Goal: Share content: Share content

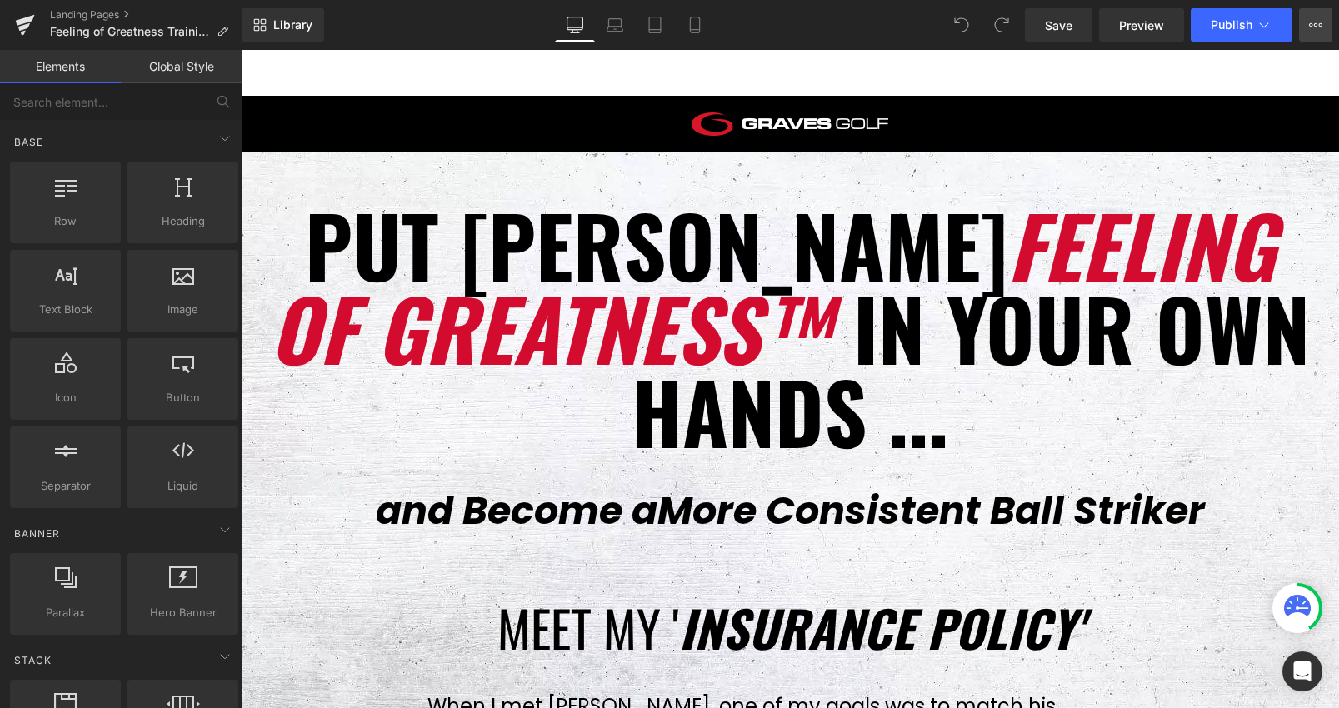
click at [1312, 32] on button "View Live Page View with current Template Save Template to Library Schedule Pub…" at bounding box center [1315, 24] width 33 height 33
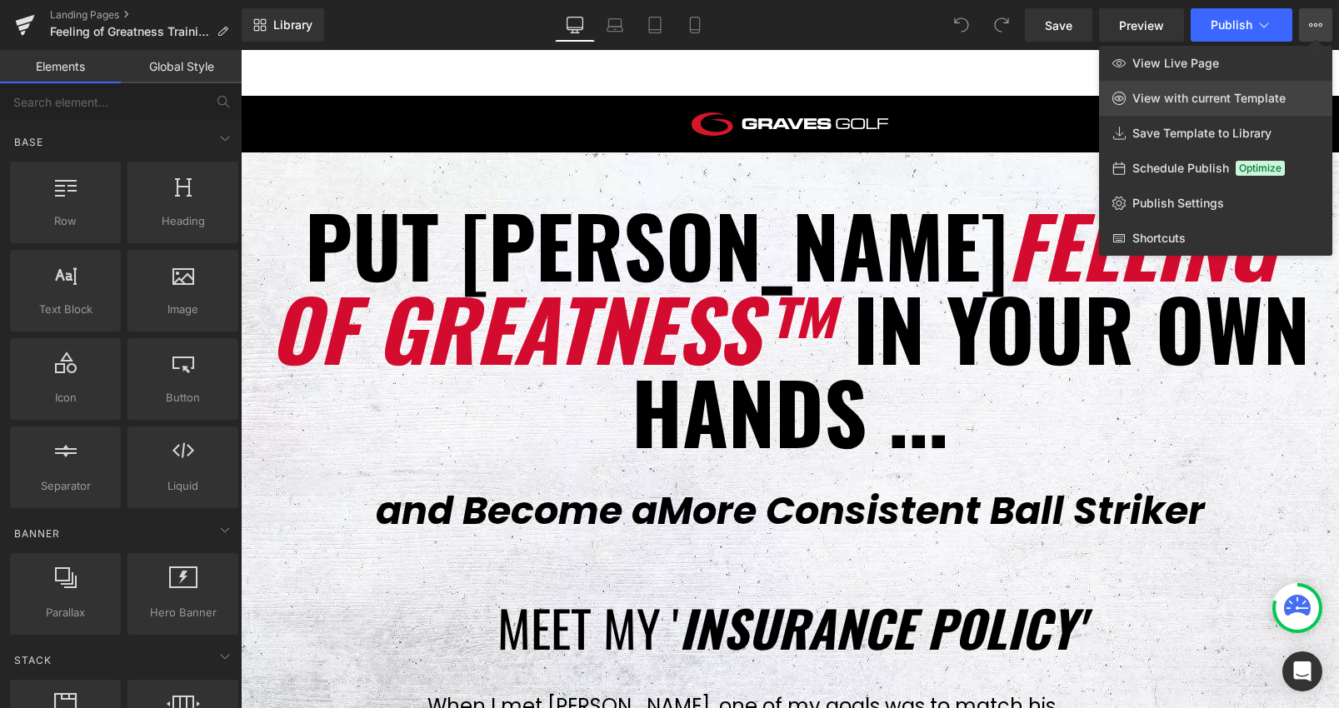
click at [1233, 106] on link "View with current Template" at bounding box center [1215, 98] width 233 height 35
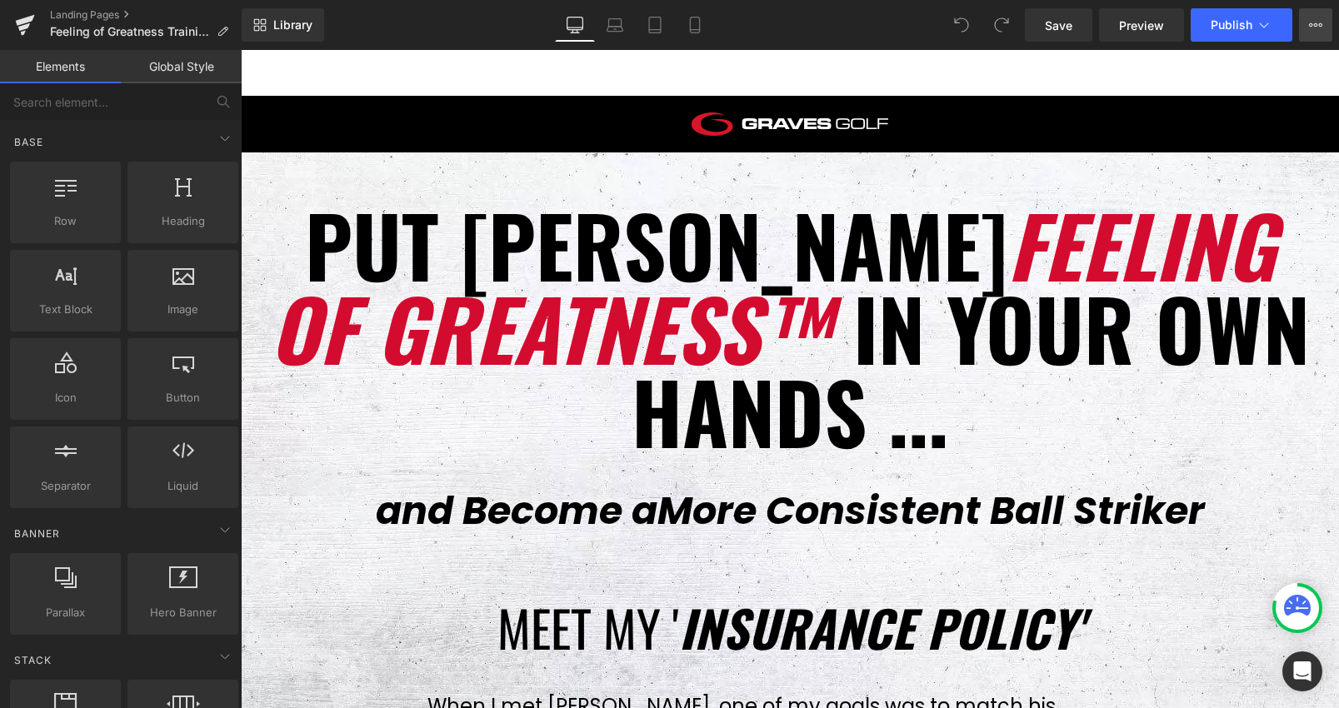
click at [1329, 27] on button "View Live Page View with current Template Save Template to Library Schedule Pub…" at bounding box center [1315, 24] width 33 height 33
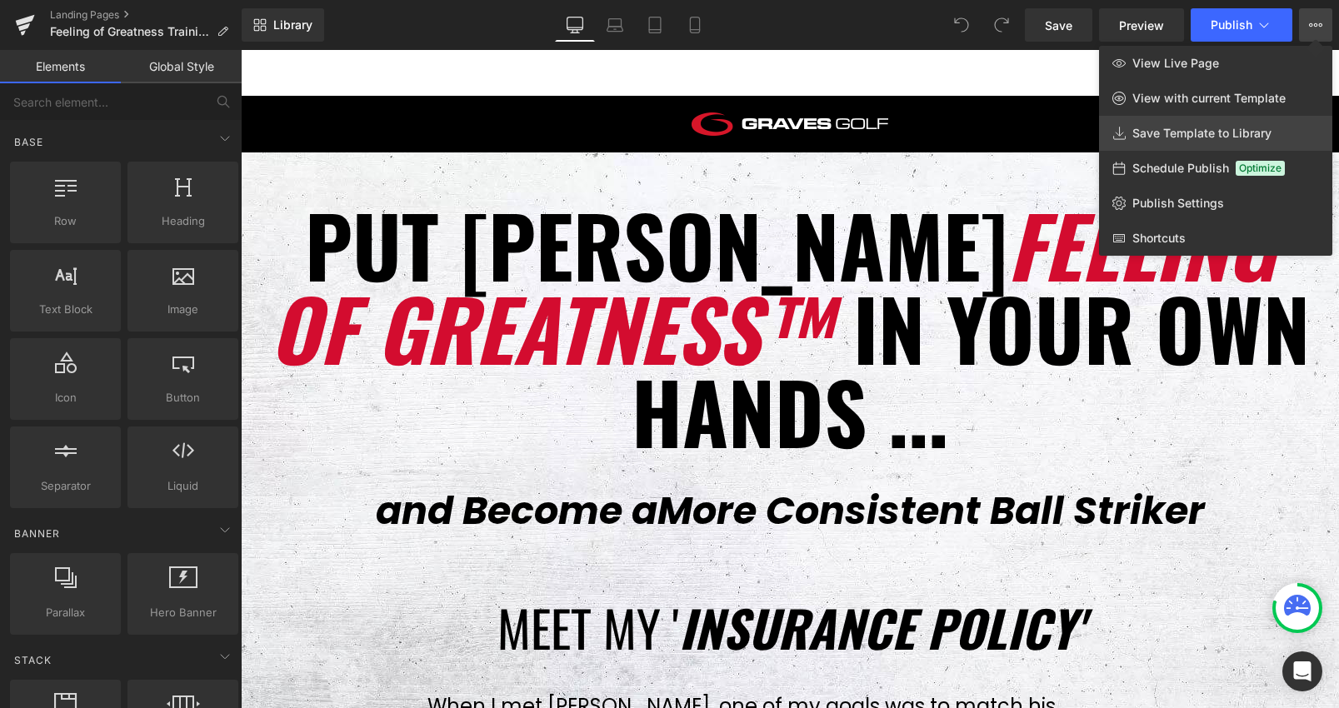
click at [1192, 132] on span "Save Template to Library" at bounding box center [1201, 133] width 139 height 15
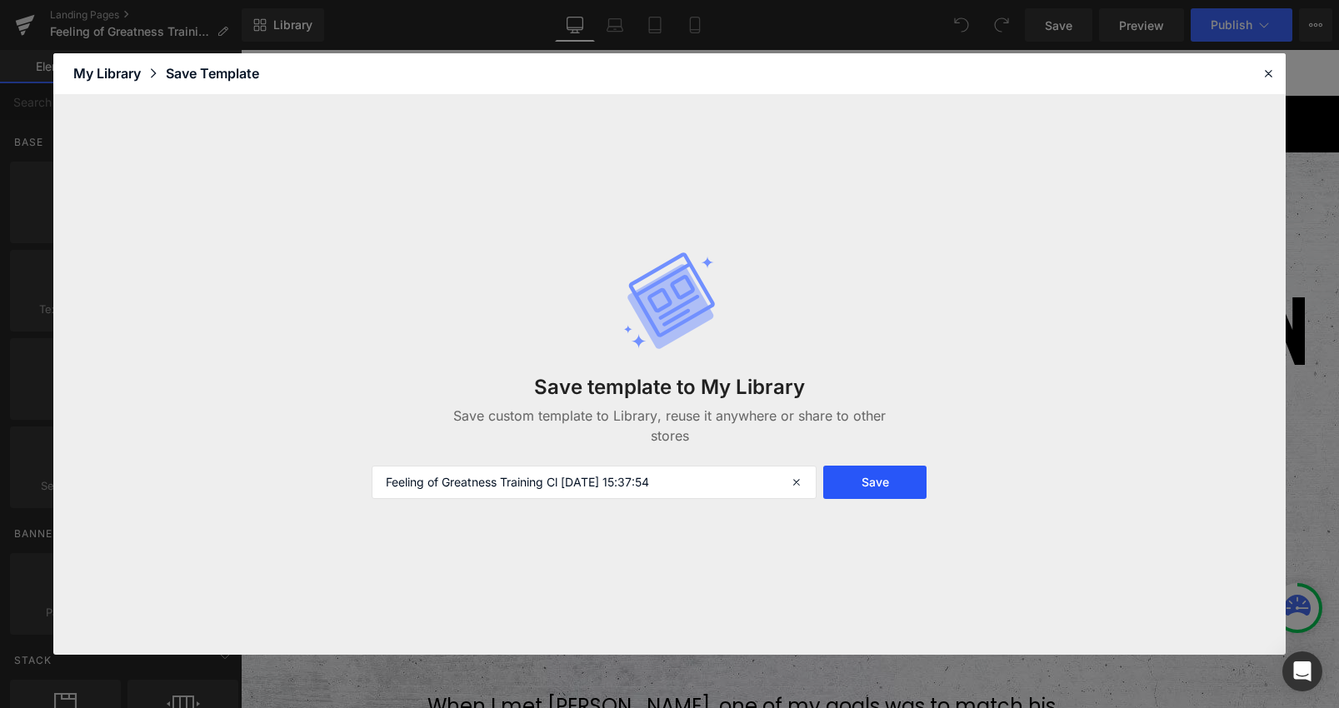
click at [899, 480] on button "Save" at bounding box center [874, 482] width 102 height 33
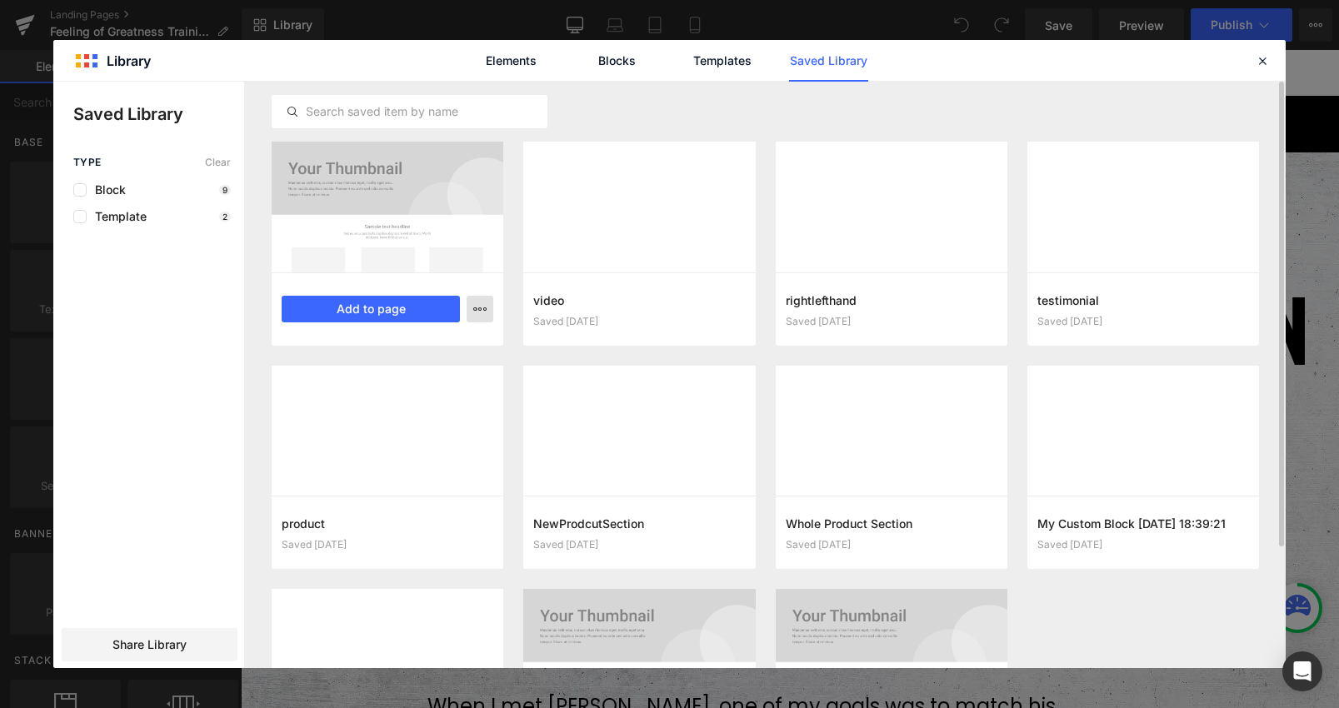
click at [477, 311] on icon "button" at bounding box center [479, 308] width 13 height 13
click at [645, 93] on div at bounding box center [669, 375] width 1232 height 587
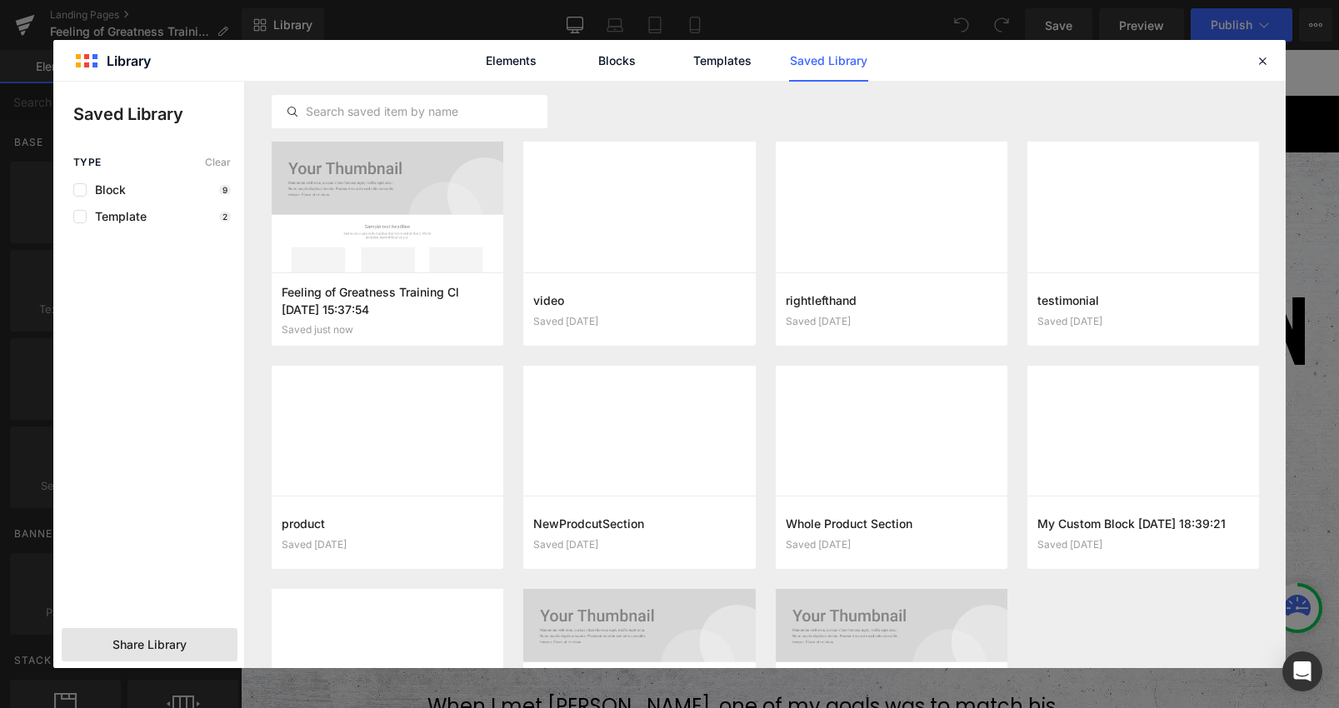
click at [122, 639] on span "Share Library" at bounding box center [149, 645] width 74 height 17
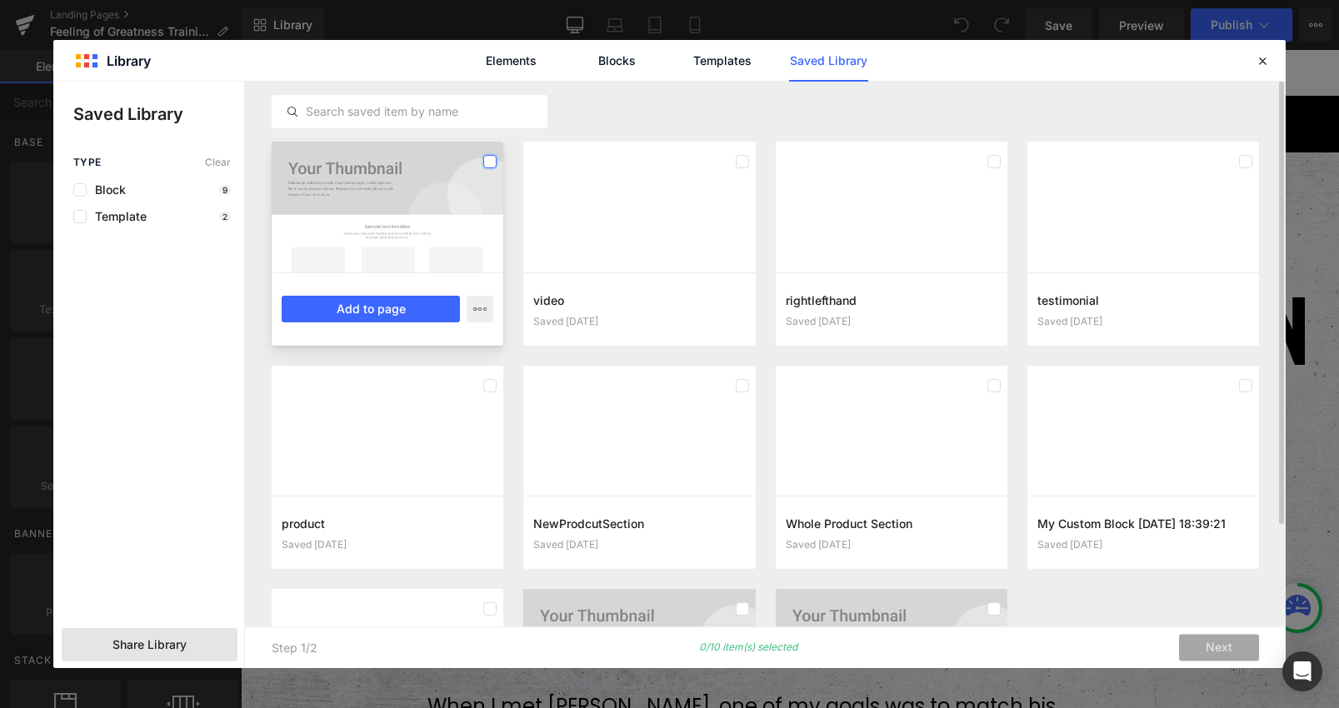
click at [493, 163] on label at bounding box center [489, 161] width 13 height 13
click at [170, 652] on span "Share Library" at bounding box center [149, 645] width 74 height 17
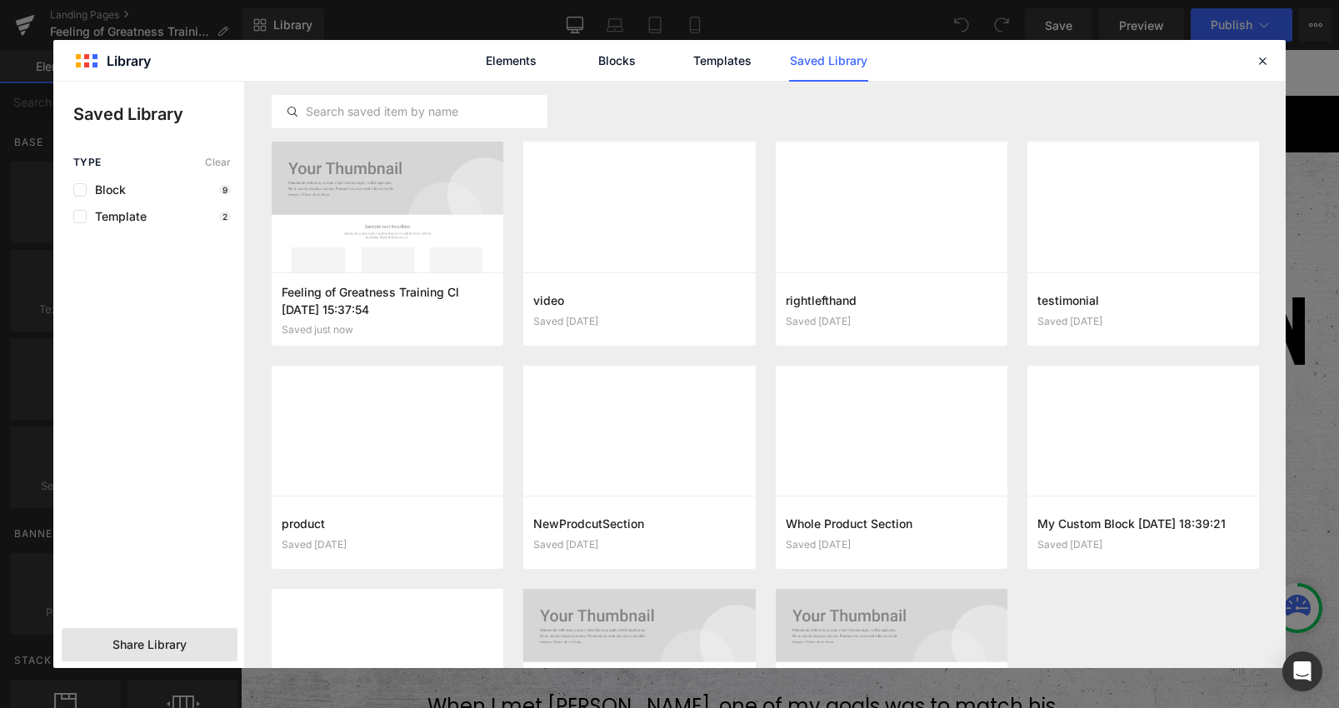
click at [168, 650] on span "Share Library" at bounding box center [149, 645] width 74 height 17
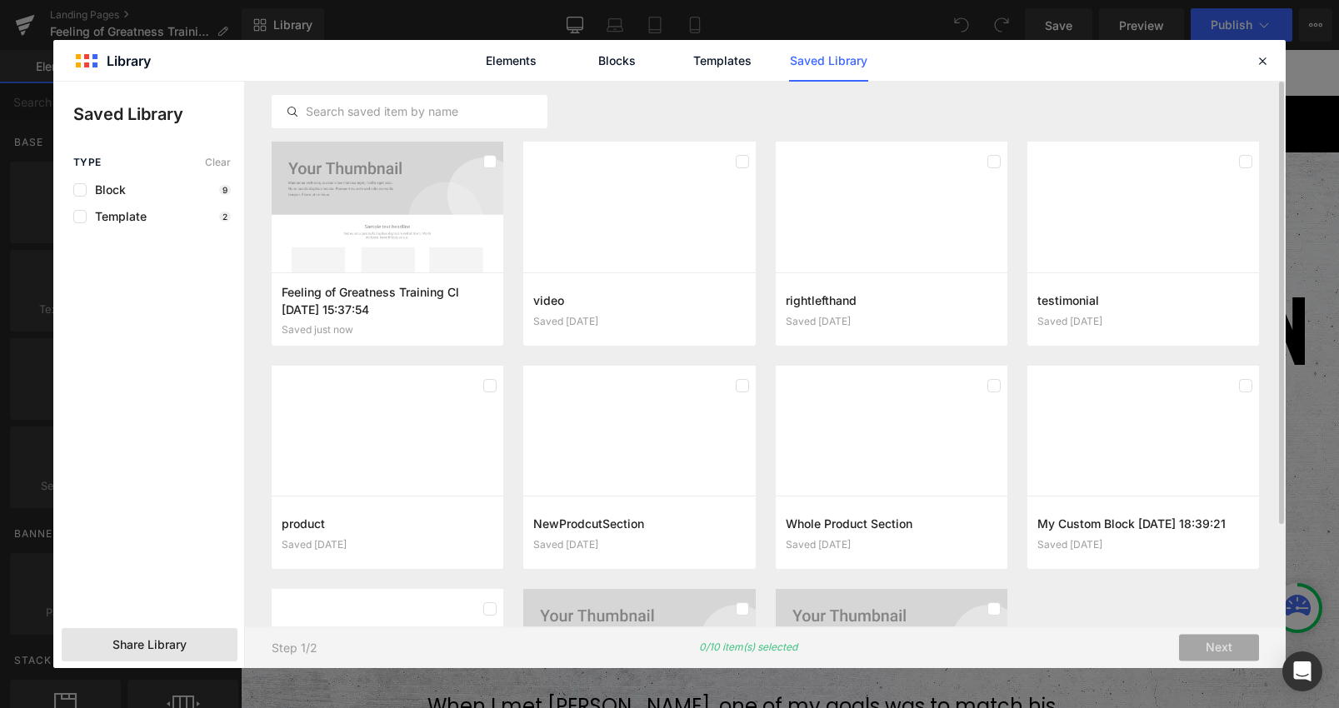
click at [972, 638] on div "Step 1/2 0/10 item(s) selected Next" at bounding box center [765, 648] width 1041 height 42
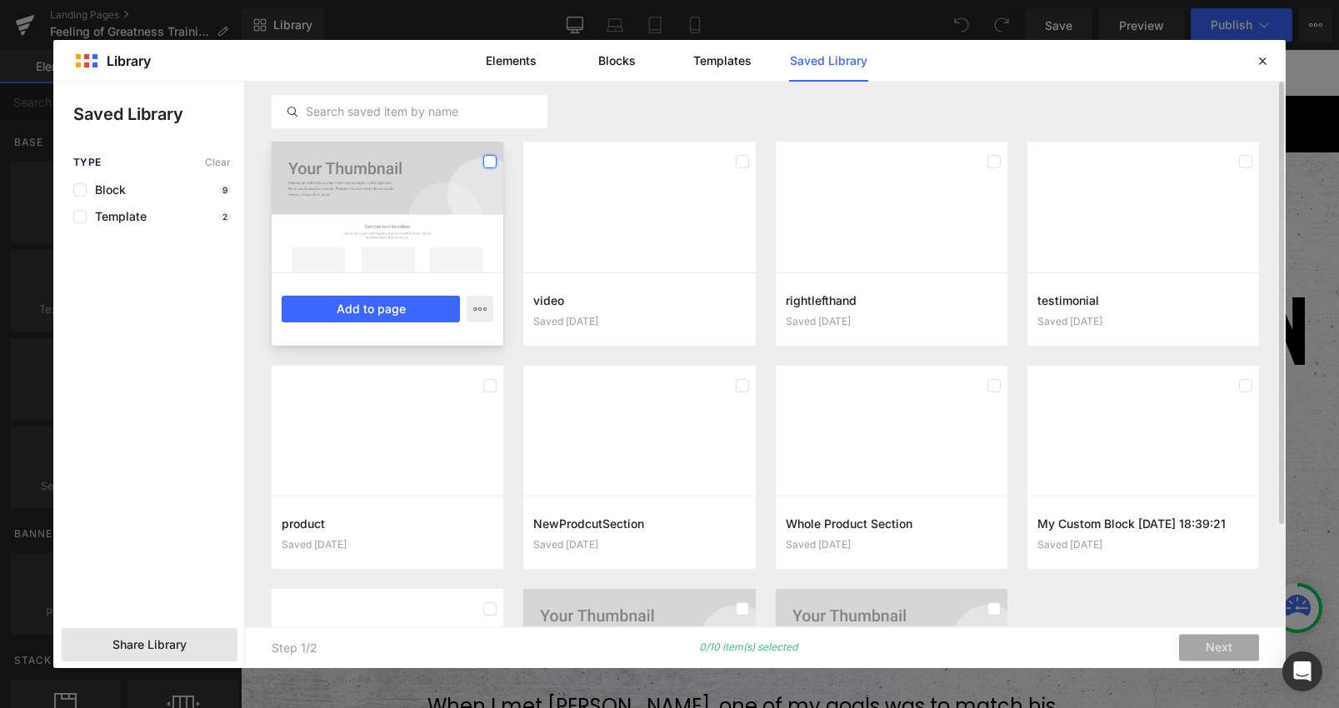
click at [483, 157] on label at bounding box center [489, 161] width 13 height 13
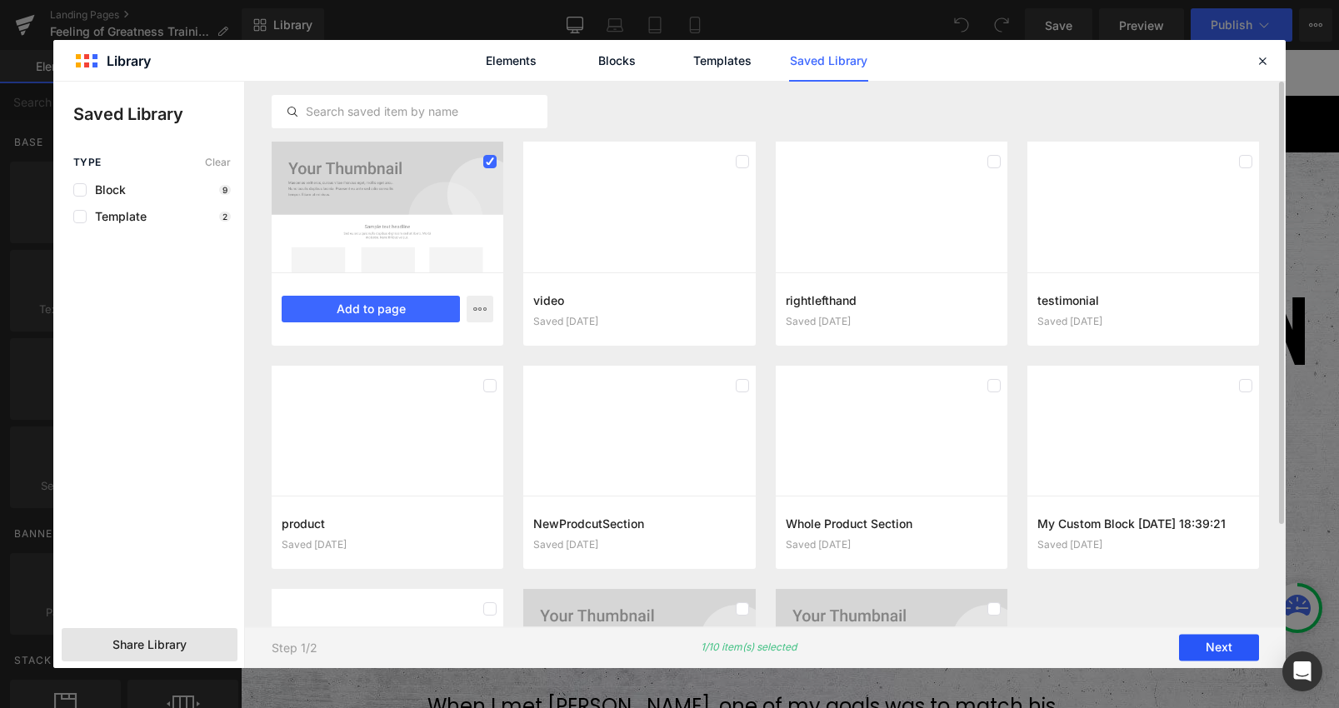
click at [1220, 648] on button "Next" at bounding box center [1219, 648] width 80 height 27
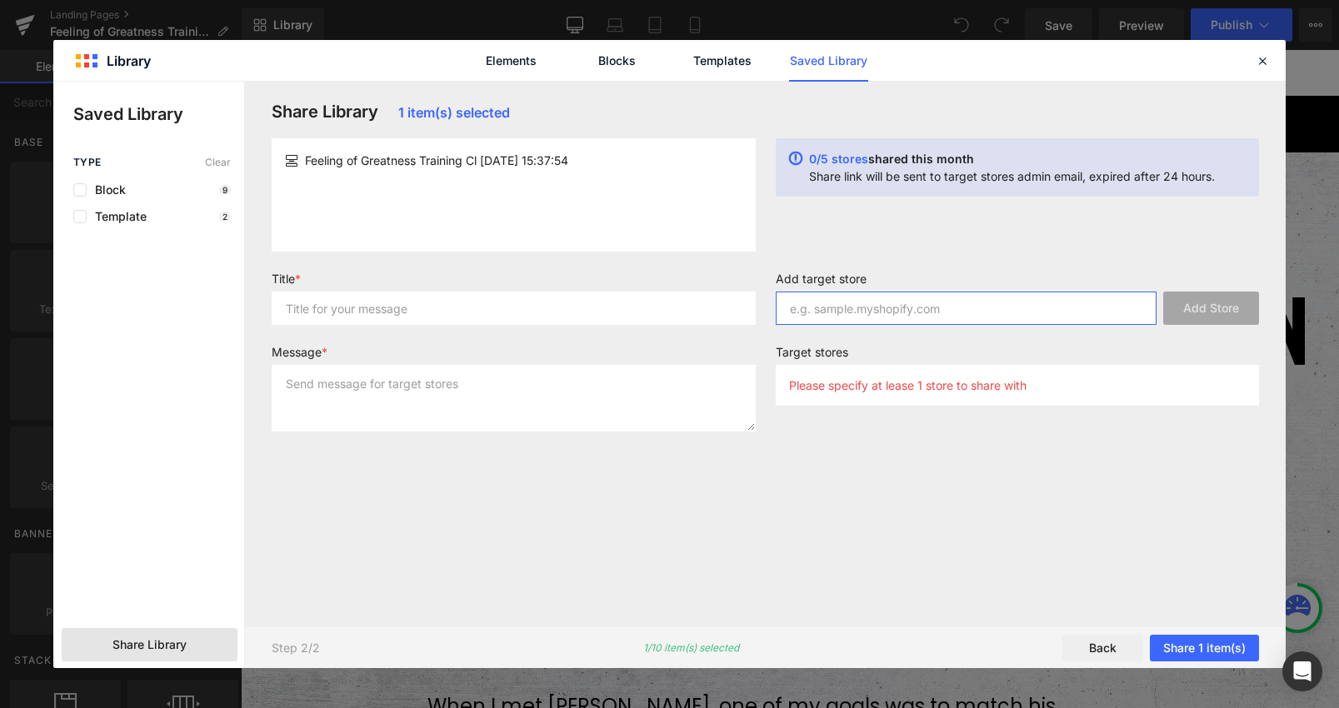
click at [896, 302] on input "text" at bounding box center [967, 308] width 382 height 33
type input "singleplane"
click at [1215, 311] on button "Add Store" at bounding box center [1211, 308] width 96 height 33
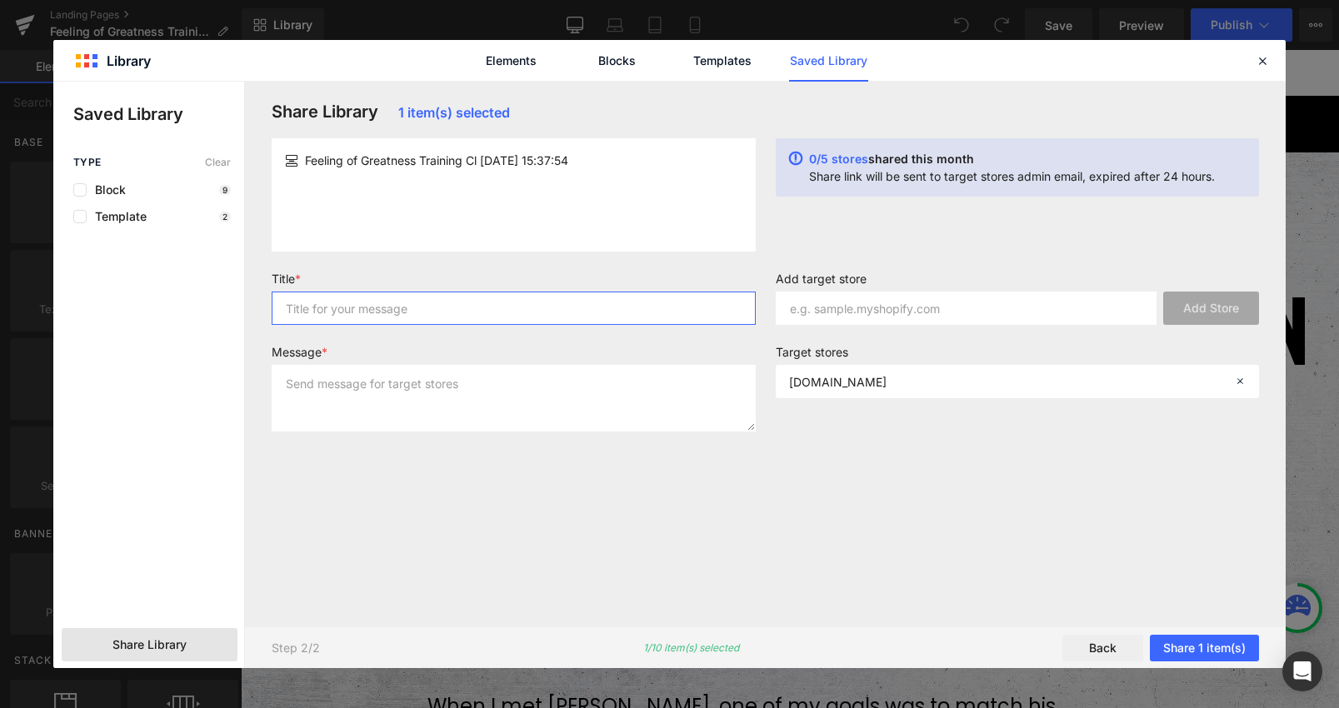
click at [398, 310] on input "text" at bounding box center [514, 308] width 484 height 33
type input "FOG"
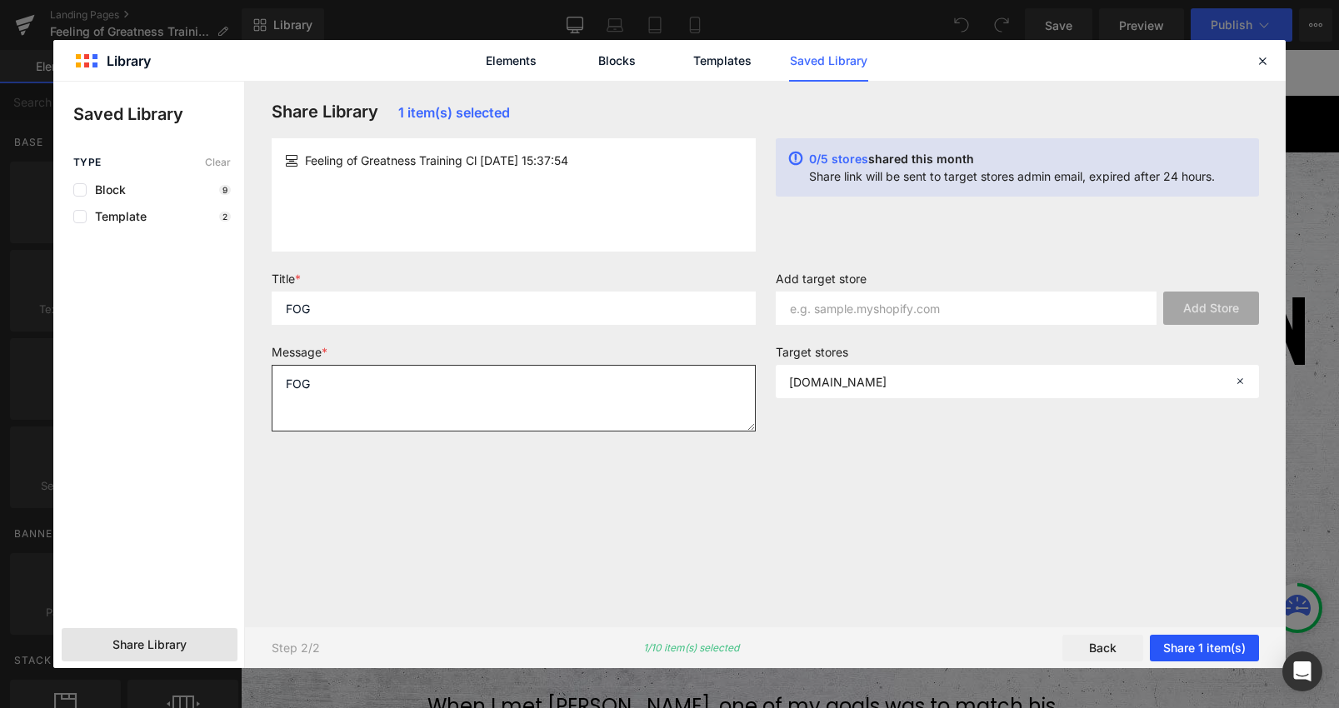
type textarea "FOG"
click at [1209, 649] on button "Share 1 item(s)" at bounding box center [1204, 648] width 109 height 27
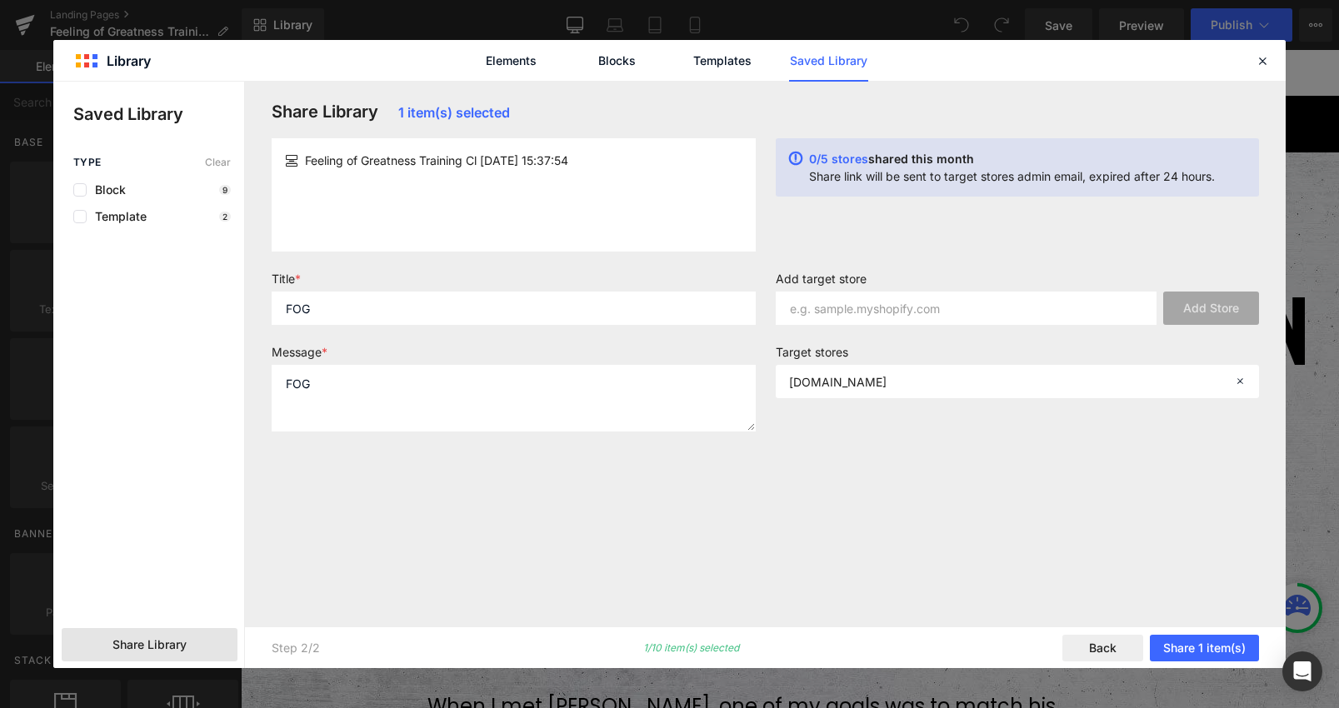
click at [303, 152] on div "Feeling of Greatness Training Cl [DATE] 15:37:54" at bounding box center [513, 160] width 457 height 17
drag, startPoint x: 77, startPoint y: 187, endPoint x: 82, endPoint y: 200, distance: 13.2
click at [77, 187] on label at bounding box center [79, 189] width 13 height 13
click at [80, 190] on input "checkbox" at bounding box center [80, 190] width 0 height 0
click at [84, 222] on label at bounding box center [79, 216] width 13 height 13
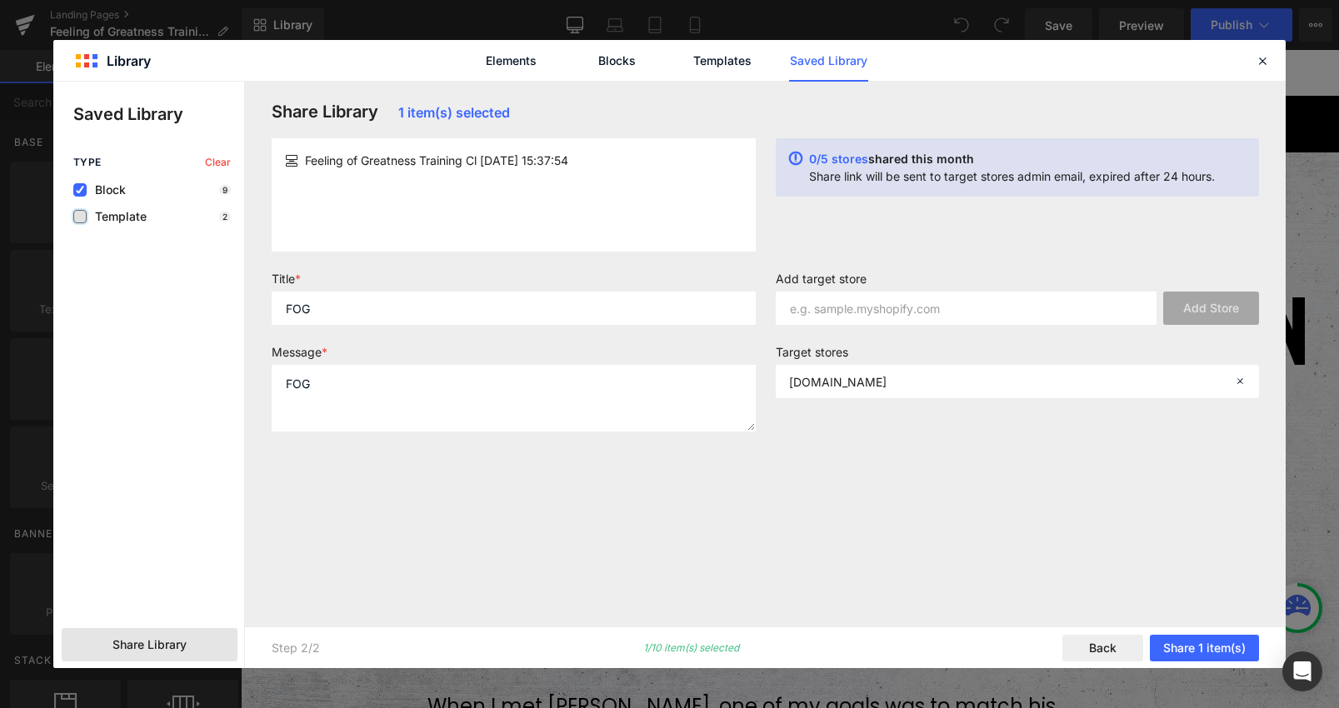
click at [80, 217] on input "checkbox" at bounding box center [80, 217] width 0 height 0
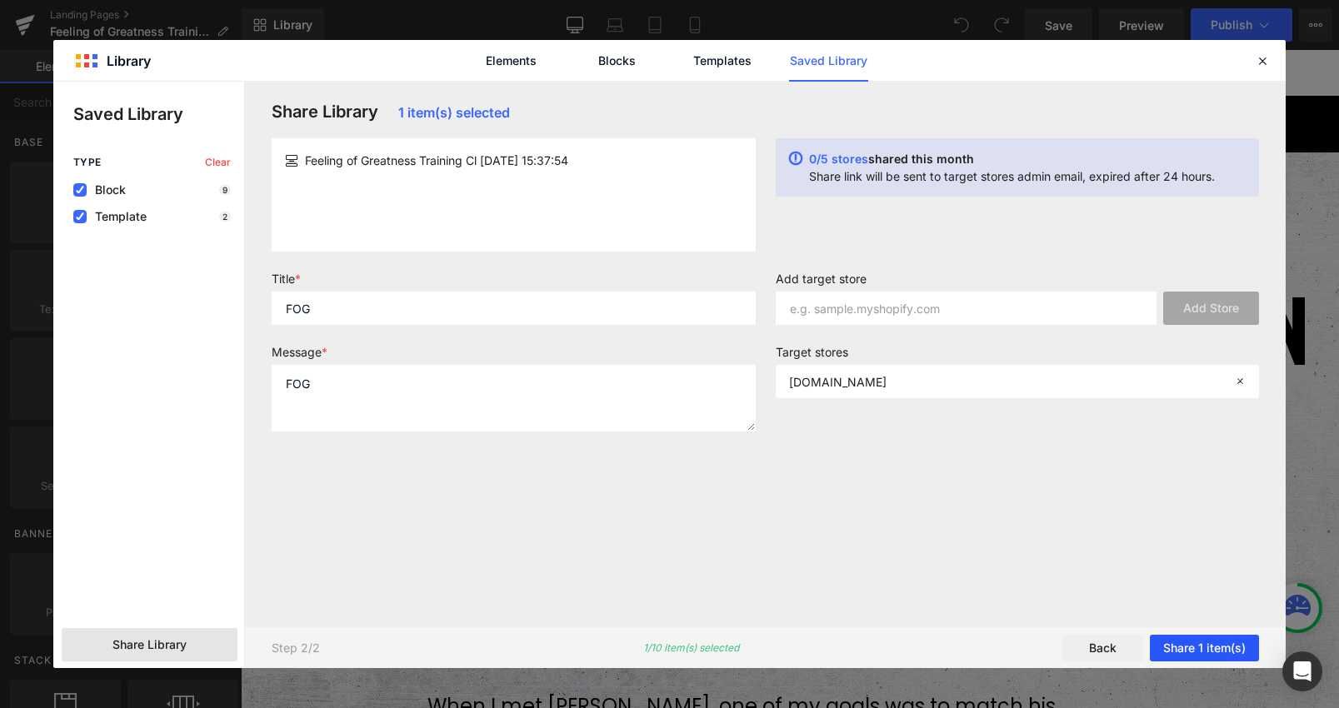
click at [1219, 648] on button "Share 1 item(s)" at bounding box center [1204, 648] width 109 height 27
click at [791, 636] on div "Step 2/2 1/10 item(s) selected Back Share 1 item(s)" at bounding box center [765, 648] width 1041 height 42
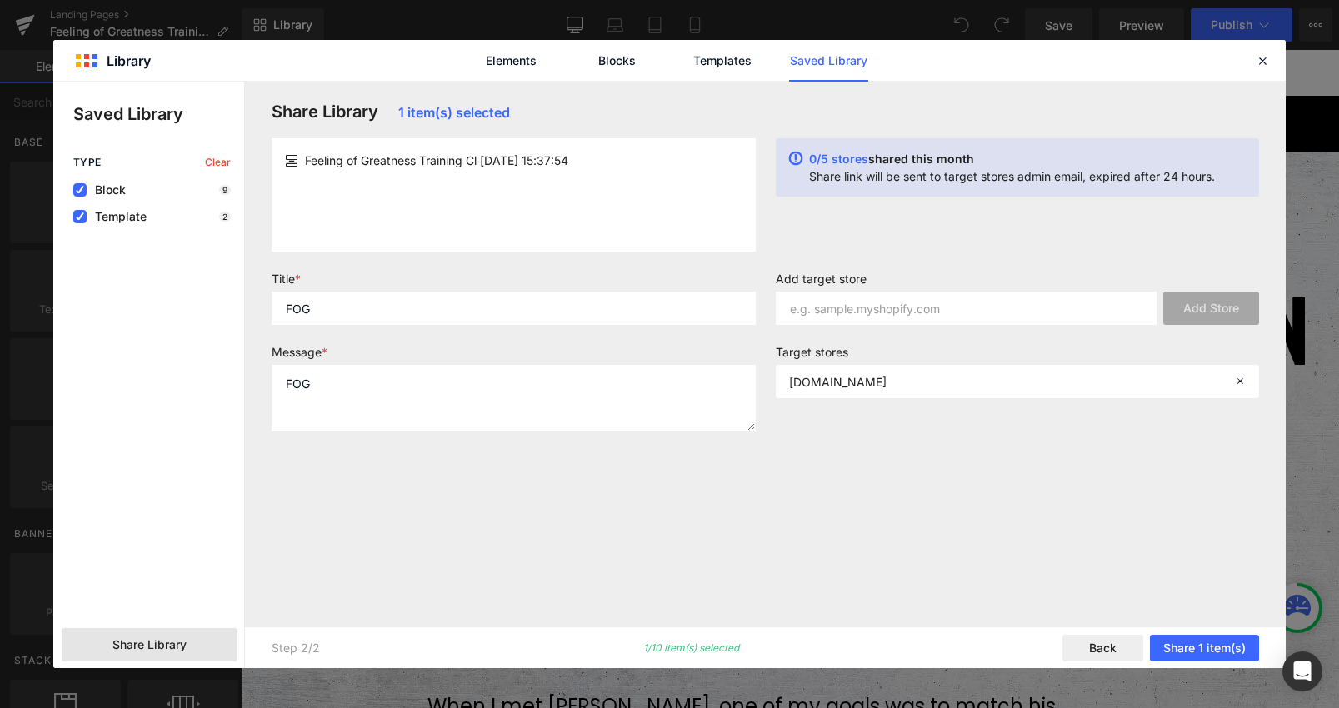
drag, startPoint x: 786, startPoint y: 520, endPoint x: 795, endPoint y: 507, distance: 15.5
click at [786, 519] on div "Share Library 1 item(s) selected Feeling of Greatness Training Cl [DATE] 15:37:…" at bounding box center [765, 354] width 1007 height 505
click at [854, 385] on p "[DOMAIN_NAME]" at bounding box center [837, 382] width 97 height 14
click at [900, 312] on input "text" at bounding box center [967, 308] width 382 height 33
click at [795, 156] on icon at bounding box center [795, 168] width 13 height 32
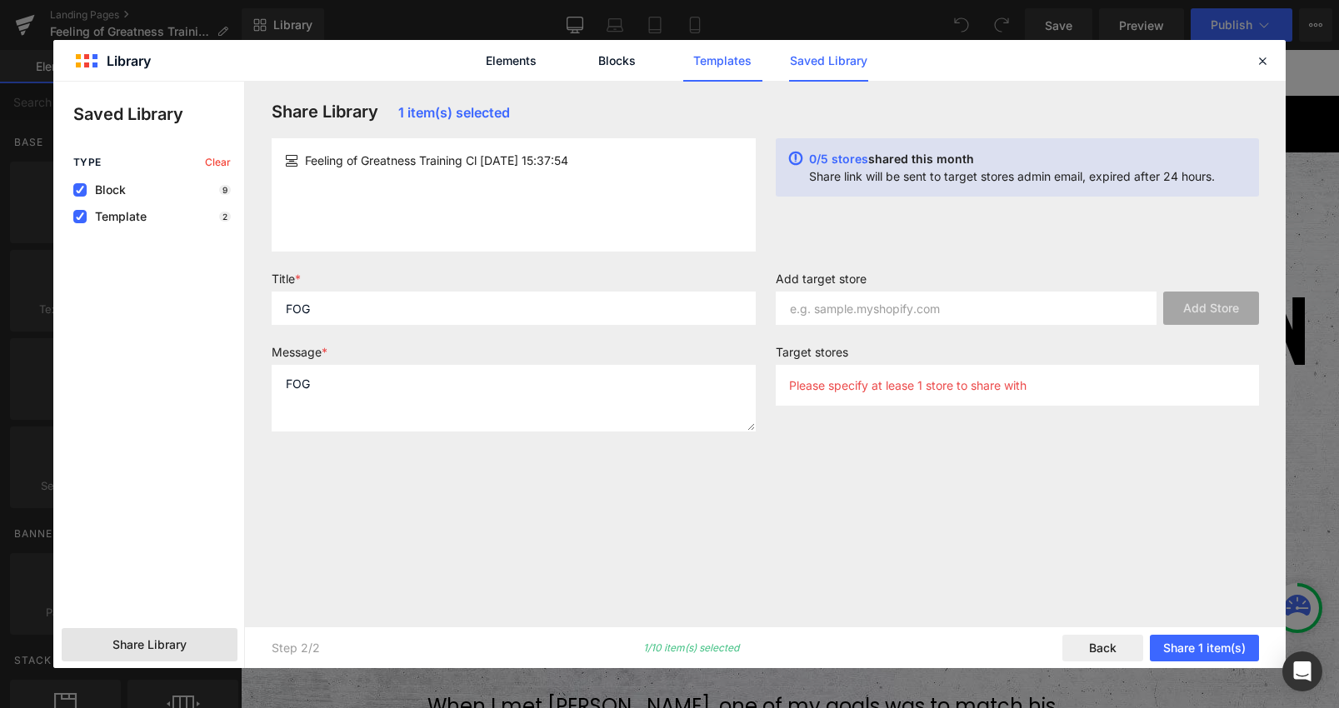
click at [724, 62] on link "Templates" at bounding box center [722, 61] width 79 height 42
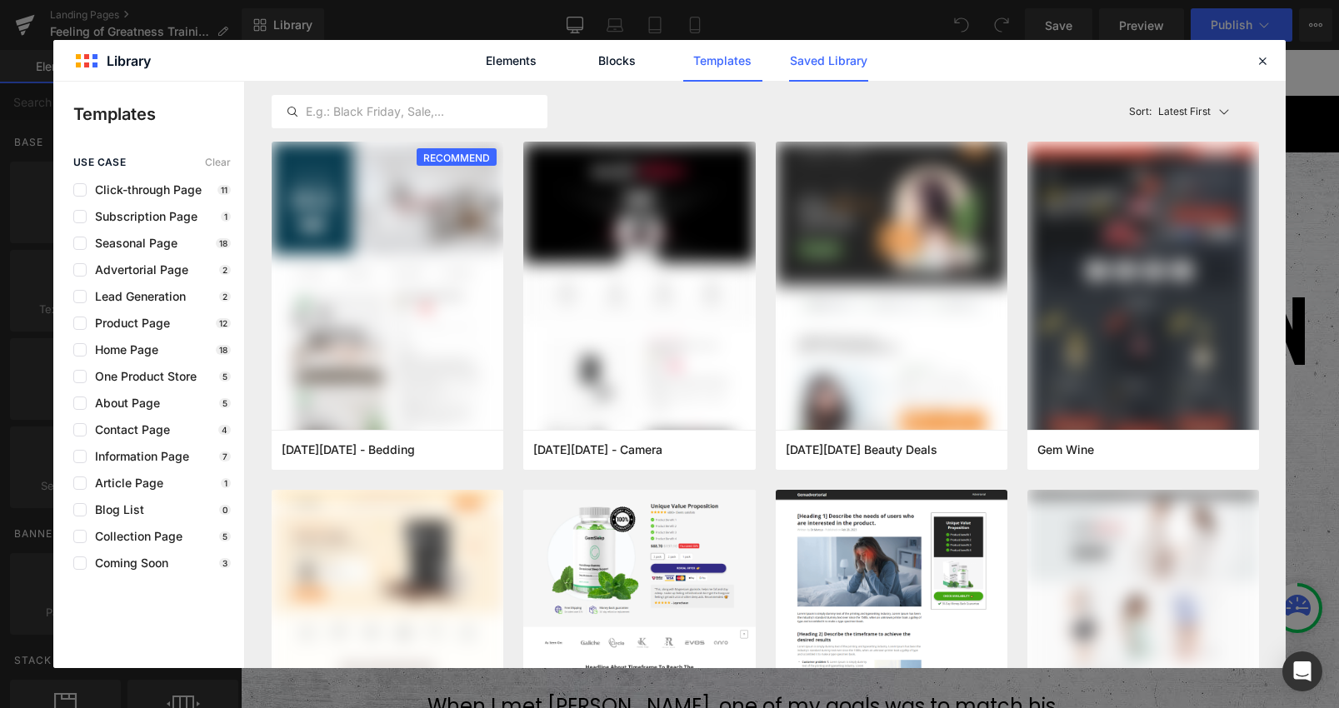
click at [816, 68] on link "Saved Library" at bounding box center [828, 61] width 79 height 42
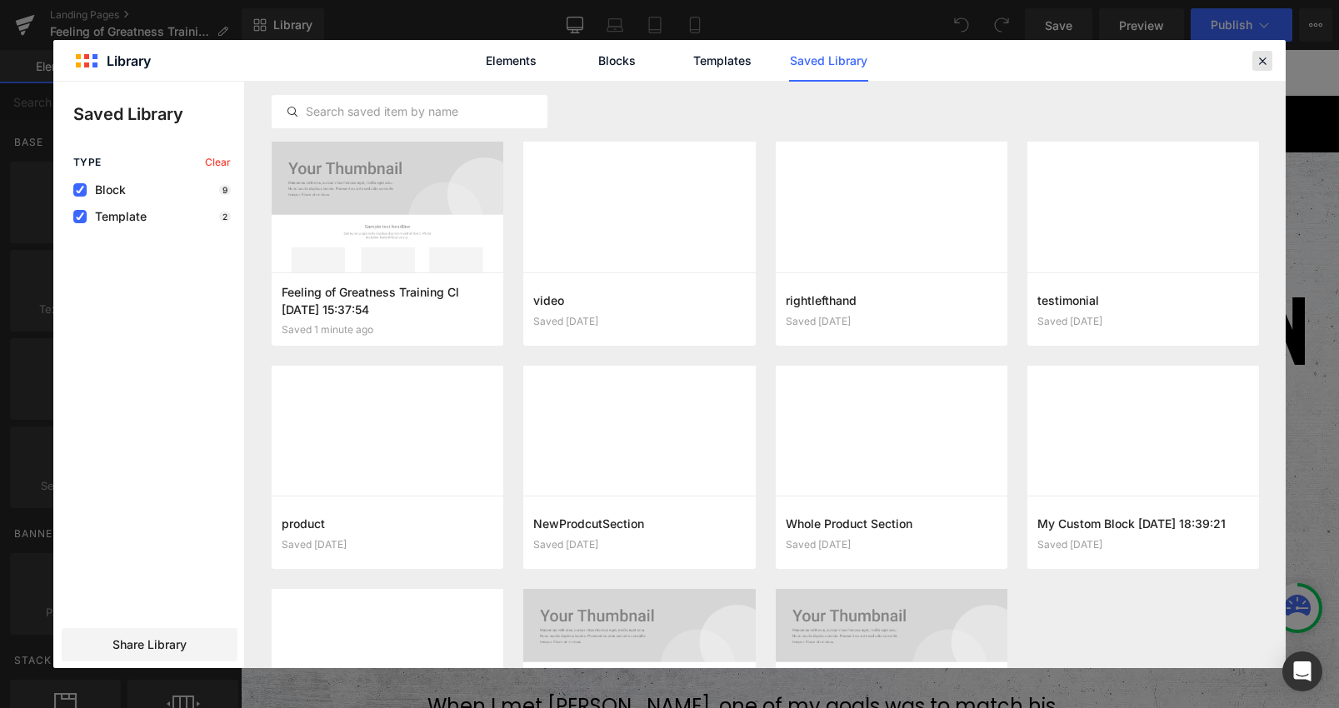
click at [1262, 57] on icon at bounding box center [1262, 60] width 15 height 15
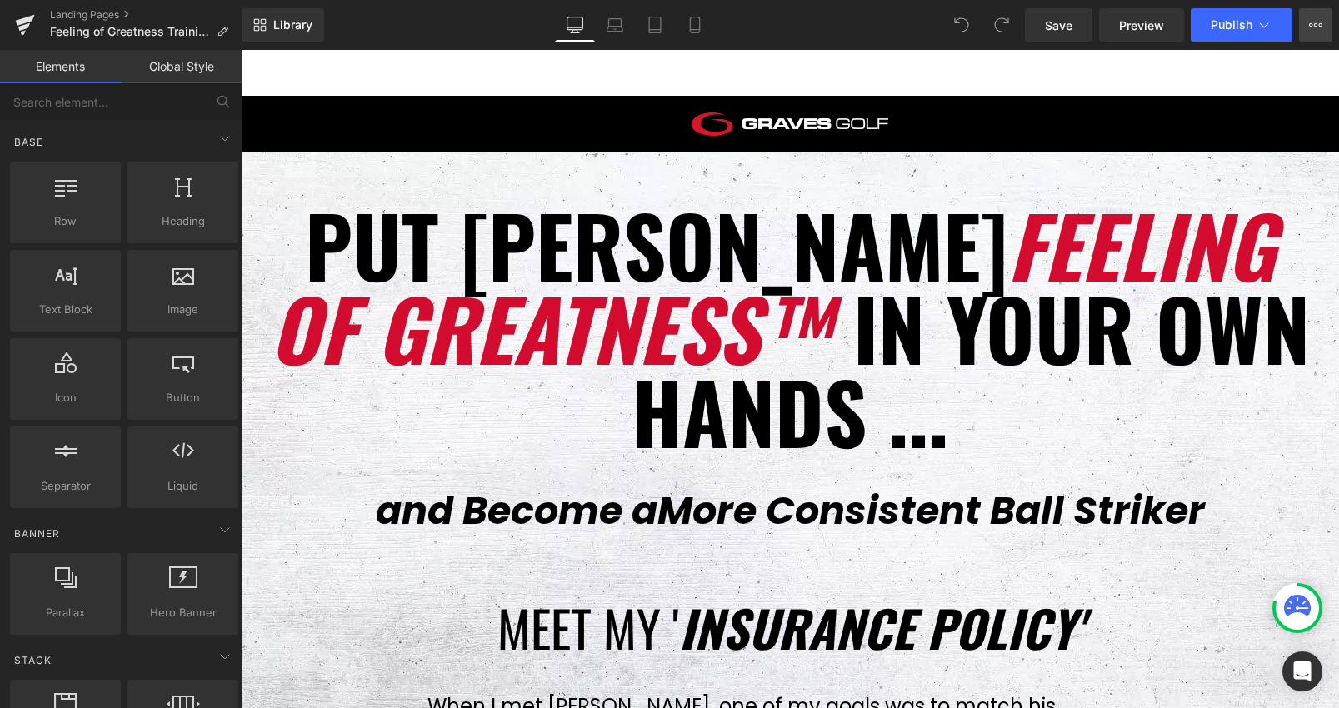
click at [1316, 34] on button "View Live Page View with current Template Save Template to Library Schedule Pub…" at bounding box center [1315, 24] width 33 height 33
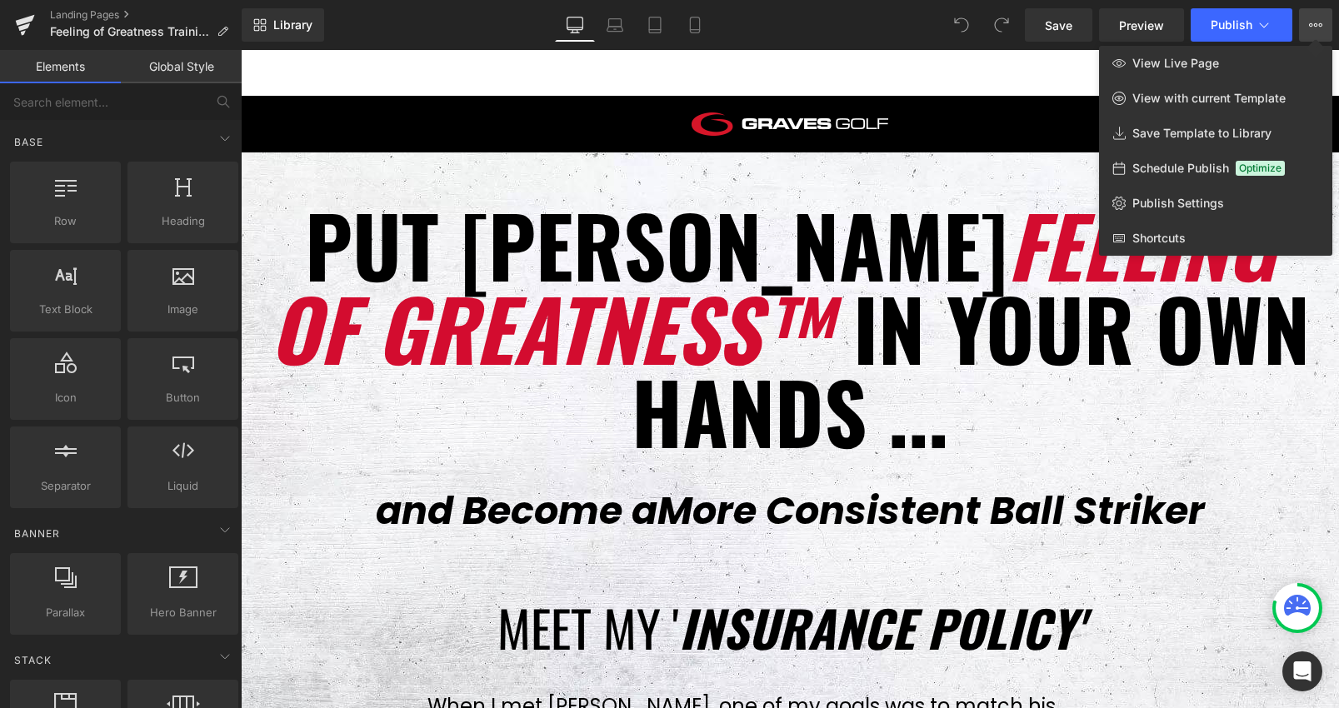
click at [0, 0] on div at bounding box center [0, 0] width 0 height 0
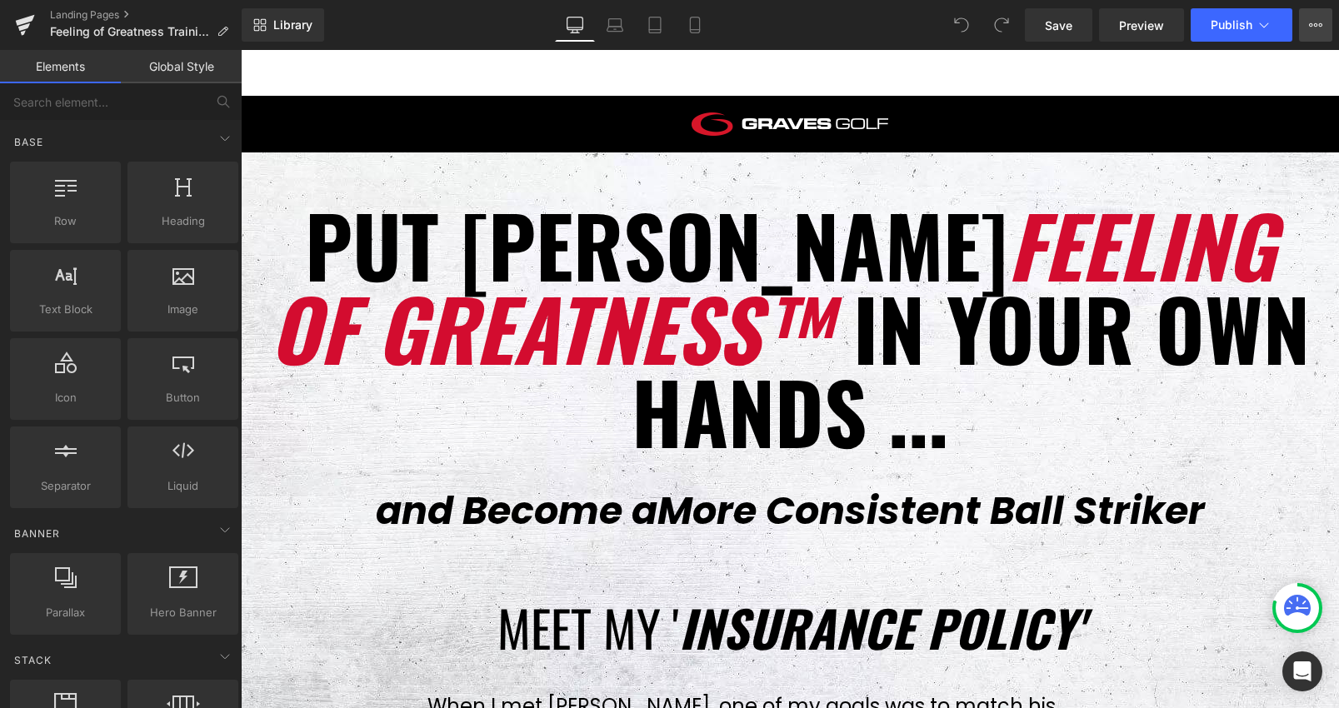
click at [1331, 19] on button "View Live Page View with current Template Save Template to Library Schedule Pub…" at bounding box center [1315, 24] width 33 height 33
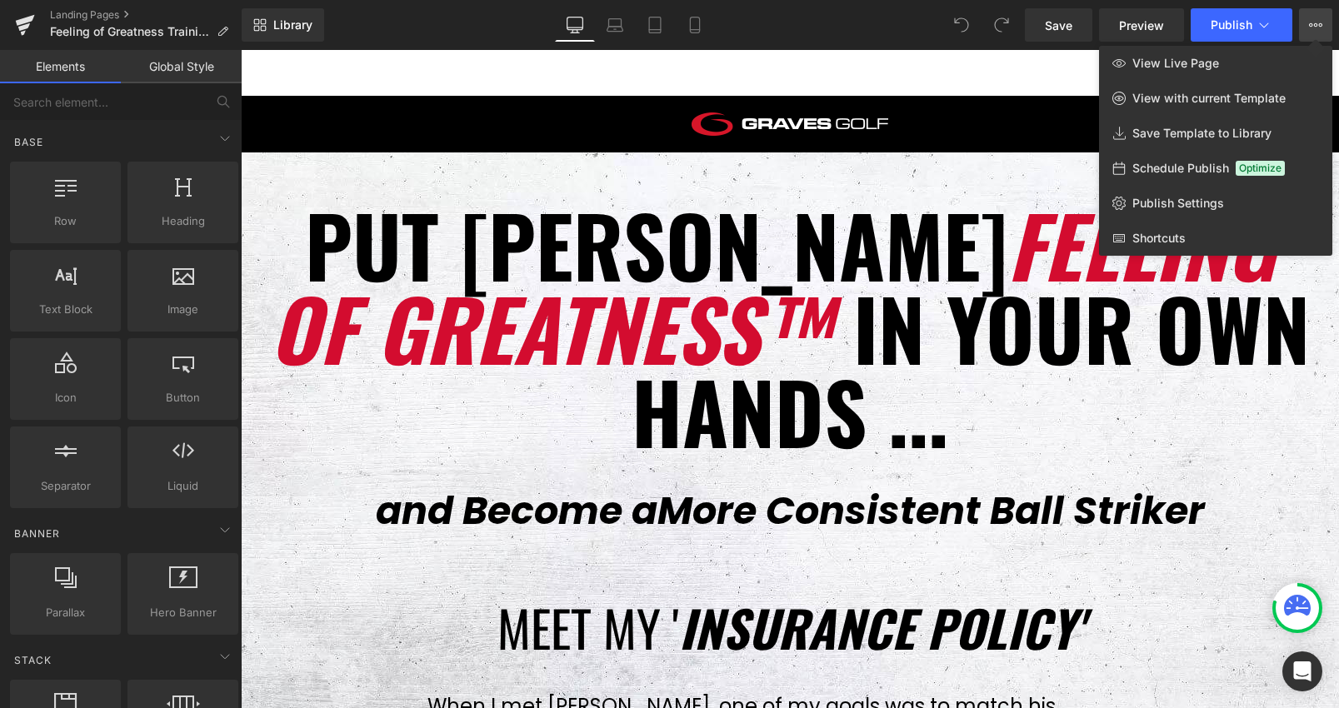
click at [0, 0] on div at bounding box center [0, 0] width 0 height 0
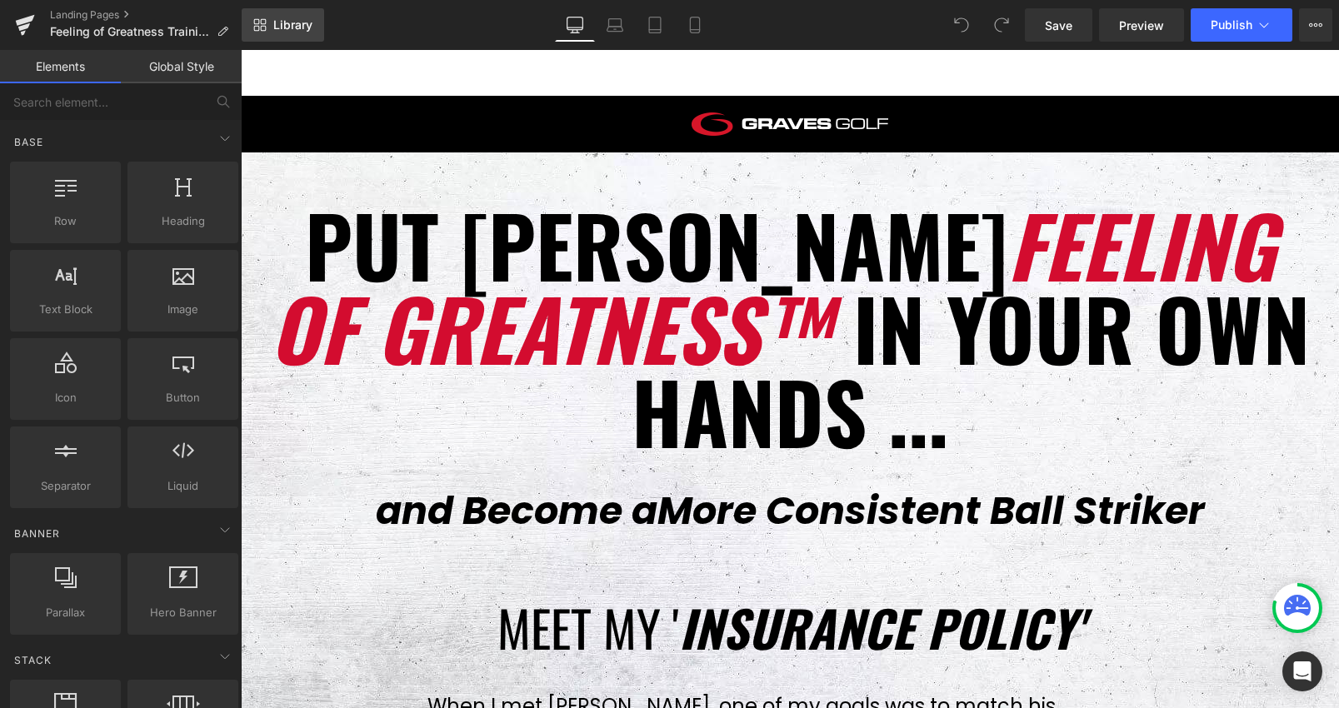
click at [299, 29] on span "Library" at bounding box center [292, 24] width 39 height 15
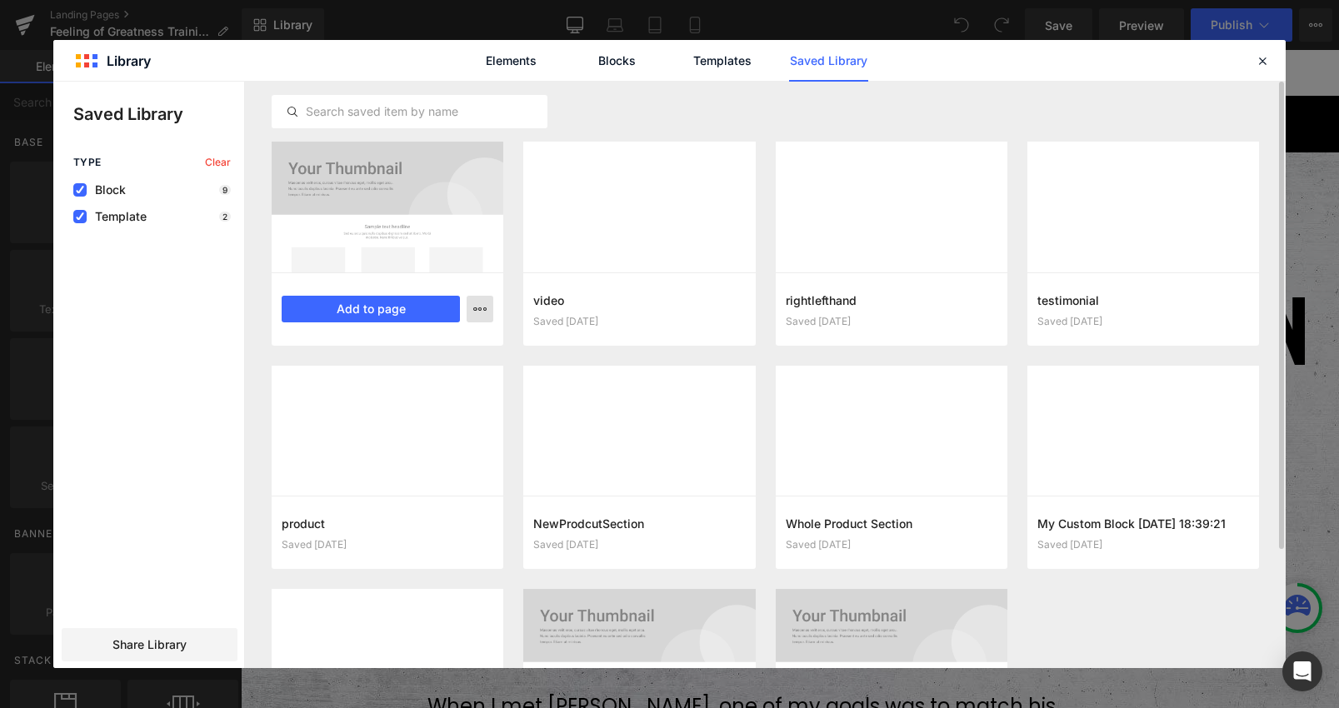
click at [0, 0] on div at bounding box center [0, 0] width 0 height 0
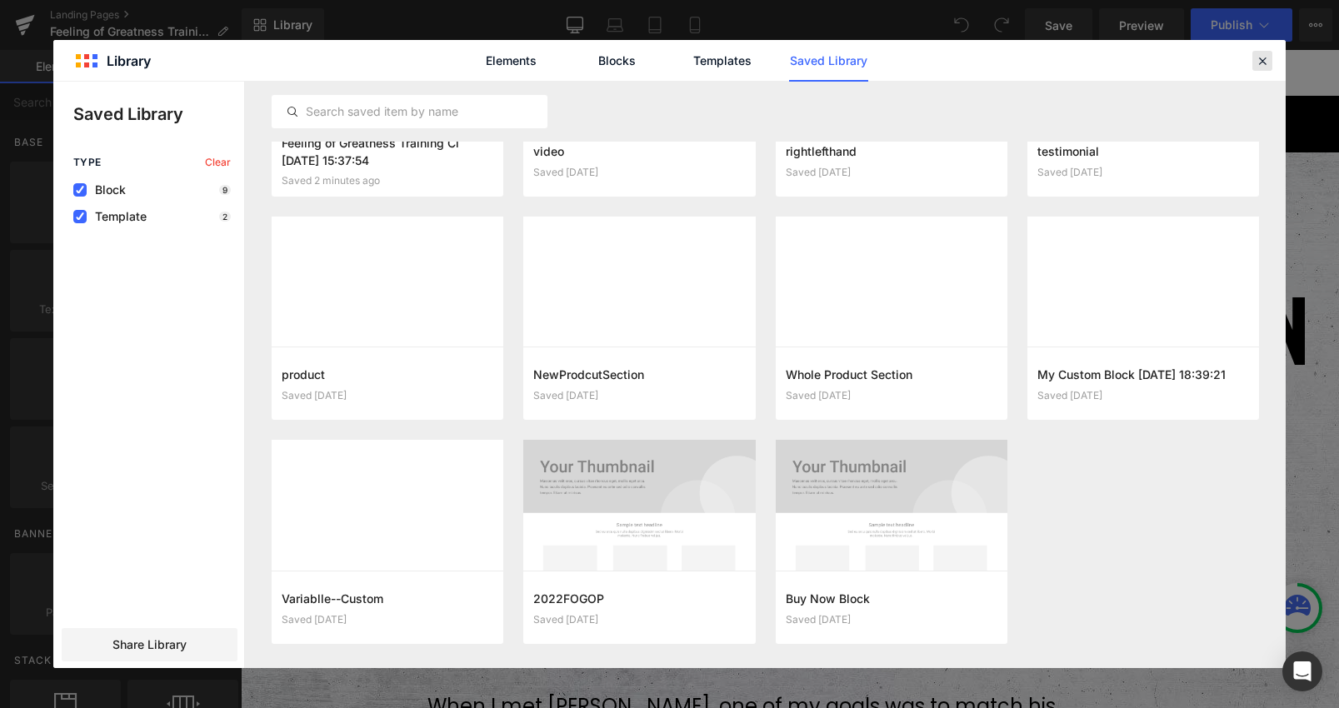
click at [0, 0] on icon at bounding box center [0, 0] width 0 height 0
